Goal: Check status

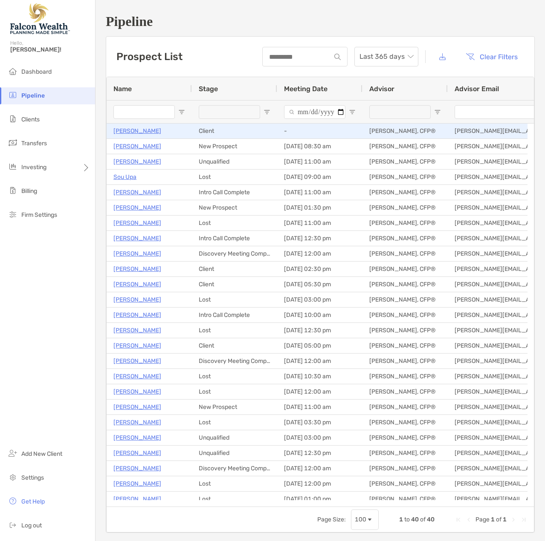
click at [132, 132] on p "[PERSON_NAME]" at bounding box center [137, 131] width 48 height 11
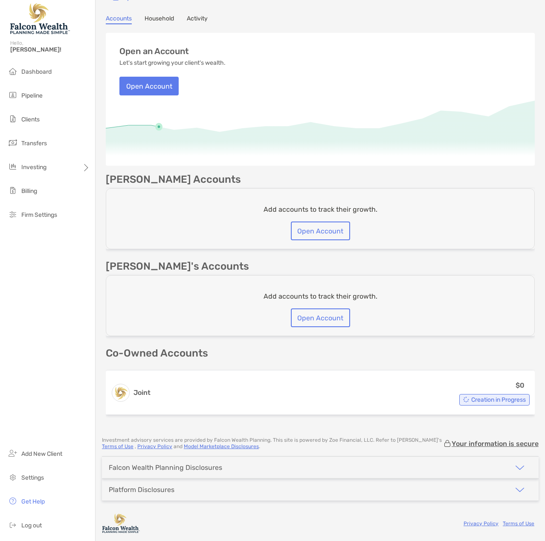
scroll to position [64, 0]
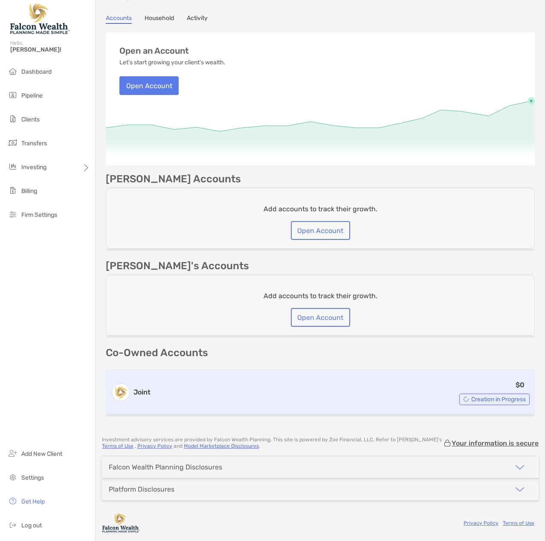
click at [217, 395] on div "$0 Creation in Progress" at bounding box center [342, 393] width 376 height 26
